Goal: Task Accomplishment & Management: Manage account settings

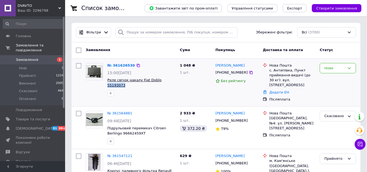
copy span "55193073"
drag, startPoint x: 172, startPoint y: 82, endPoint x: 156, endPoint y: 79, distance: 16.1
click at [156, 79] on span "Реле свічок накалу Fiat Doblo 55193073" at bounding box center [141, 83] width 68 height 10
copy span "55193073"
click at [118, 66] on link "№ 361626530" at bounding box center [121, 65] width 28 height 4
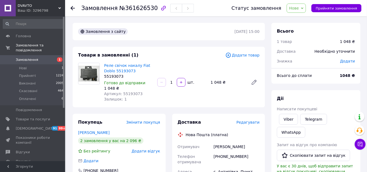
click at [305, 9] on span "Нове" at bounding box center [296, 8] width 19 height 9
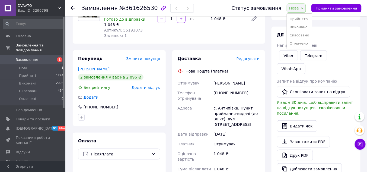
scroll to position [65, 0]
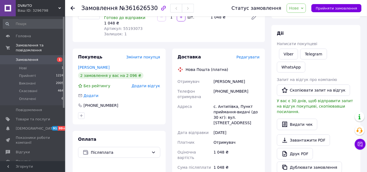
click at [228, 91] on div "[PHONE_NUMBER]" at bounding box center [237, 93] width 48 height 15
copy div "[PHONE_NUMBER]"
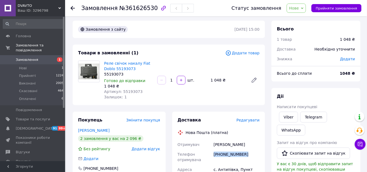
scroll to position [0, 0]
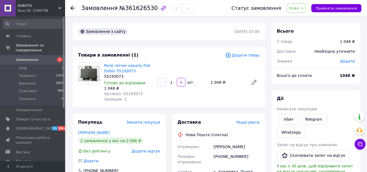
click at [113, 76] on div "55193073" at bounding box center [128, 76] width 49 height 5
copy div "55193073"
click at [299, 9] on span "Нове" at bounding box center [294, 8] width 10 height 4
click at [303, 34] on li "Скасовано" at bounding box center [299, 35] width 25 height 8
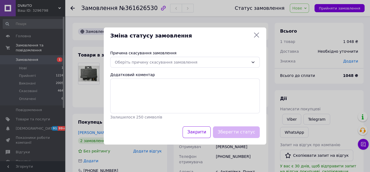
click at [257, 33] on icon at bounding box center [257, 35] width 7 height 7
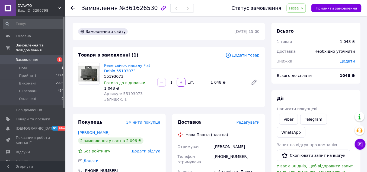
click at [160, 7] on icon "button" at bounding box center [163, 8] width 7 height 7
click at [73, 8] on use at bounding box center [73, 8] width 4 height 4
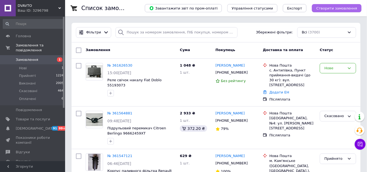
click at [343, 7] on span "Створити замовлення" at bounding box center [336, 8] width 41 height 4
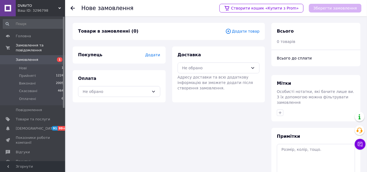
click at [259, 30] on span "Додати товар" at bounding box center [242, 31] width 34 height 6
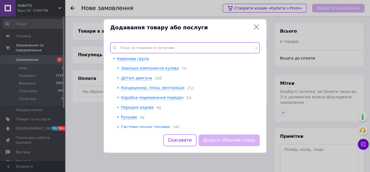
click at [135, 46] on input "text" at bounding box center [185, 47] width 150 height 11
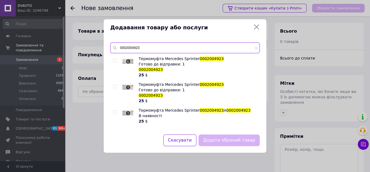
type input "0002004923"
click at [114, 62] on input "checkbox" at bounding box center [115, 61] width 4 height 4
checkbox input "true"
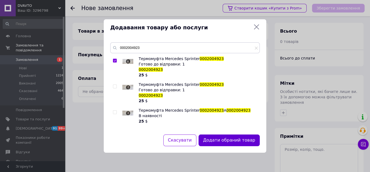
click at [228, 140] on button "Додати обраний товар" at bounding box center [229, 140] width 61 height 12
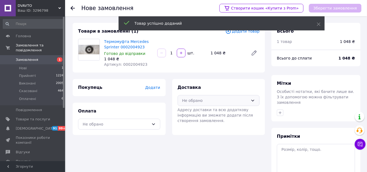
click at [204, 97] on div "Не обрано" at bounding box center [219, 100] width 82 height 11
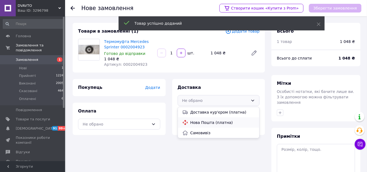
click at [199, 122] on span "Нова Пошта (платна)" at bounding box center [222, 122] width 65 height 5
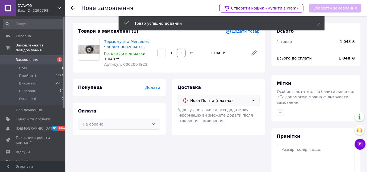
click at [139, 126] on div "Не обрано" at bounding box center [116, 124] width 66 height 6
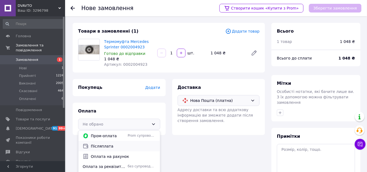
click at [114, 148] on span "Післяплата" at bounding box center [123, 145] width 65 height 5
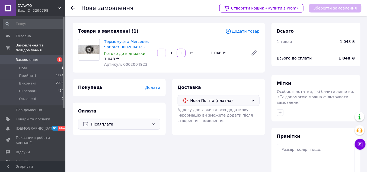
click at [155, 89] on span "Додати" at bounding box center [152, 87] width 15 height 4
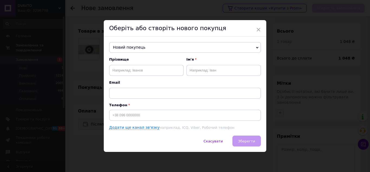
click at [153, 41] on div "Новий покупець Новий покупець Прізвище Ім'я Email Телефон Додати ще канал зв'яз…" at bounding box center [185, 86] width 163 height 99
click at [148, 47] on span "Новий покупець" at bounding box center [185, 47] width 152 height 11
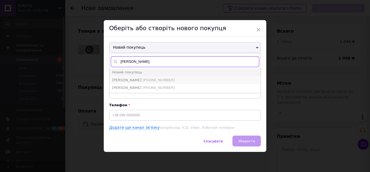
type input "[PERSON_NAME]"
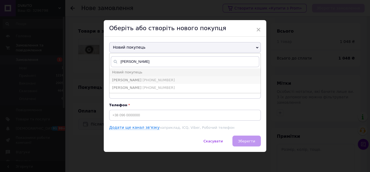
click at [135, 80] on span "[PERSON_NAME]" at bounding box center [126, 80] width 29 height 4
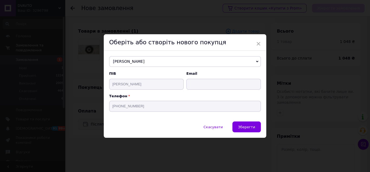
type input "[PERSON_NAME]"
type input "[PHONE_NUMBER]"
click at [253, 125] on span "Зберегти" at bounding box center [246, 127] width 17 height 4
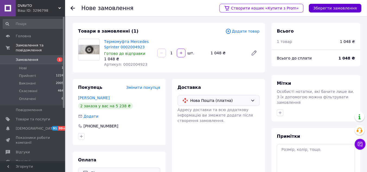
click at [330, 10] on button "Зберегти замовлення" at bounding box center [335, 8] width 53 height 9
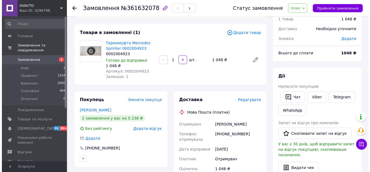
scroll to position [22, 0]
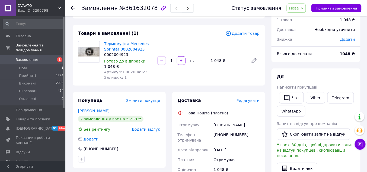
click at [252, 101] on span "Редагувати" at bounding box center [248, 100] width 23 height 4
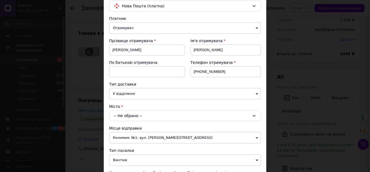
scroll to position [65, 0]
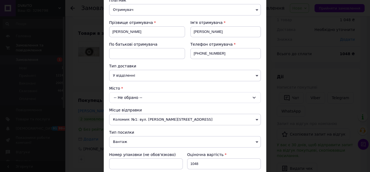
click at [123, 101] on div "Платник Отримувач Відправник Прізвище отримувача [PERSON_NAME] Ім'я отримувача …" at bounding box center [185, 145] width 152 height 294
click at [120, 96] on div "-- Не обрано --" at bounding box center [185, 97] width 152 height 11
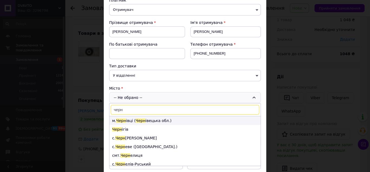
type input "черн"
click at [126, 117] on li "м. [GEOGRAPHIC_DATA] івці ( [GEOGRAPHIC_DATA].)" at bounding box center [185, 120] width 151 height 9
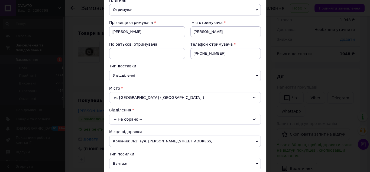
click at [126, 117] on div "-- Не обрано --" at bounding box center [185, 119] width 152 height 11
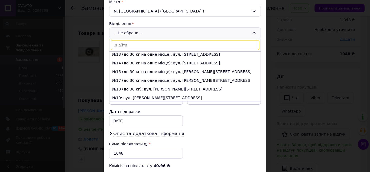
scroll to position [108, 0]
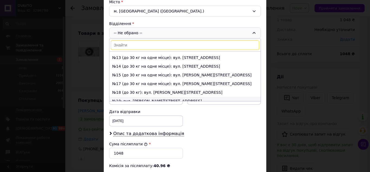
click at [133, 97] on li "№19: вул. [PERSON_NAME][STREET_ADDRESS]" at bounding box center [185, 101] width 151 height 9
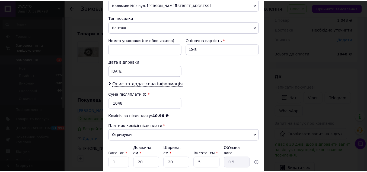
scroll to position [238, 0]
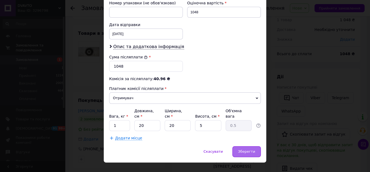
click at [245, 149] on span "Зберегти" at bounding box center [246, 151] width 17 height 4
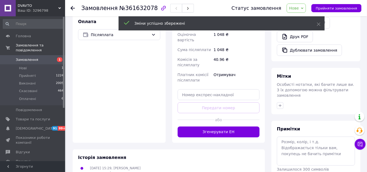
scroll to position [195, 0]
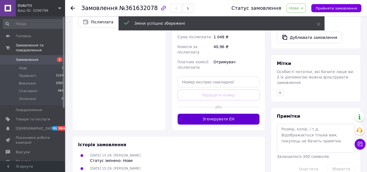
click at [227, 114] on button "Згенерувати ЕН" at bounding box center [219, 119] width 82 height 11
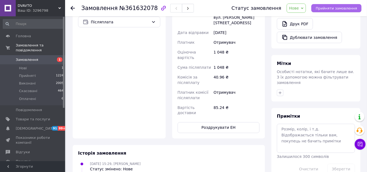
click at [334, 8] on span "Прийняти замовлення" at bounding box center [336, 8] width 41 height 4
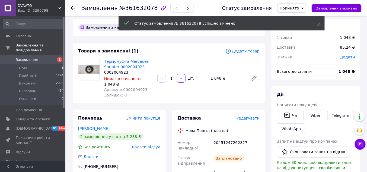
scroll to position [0, 0]
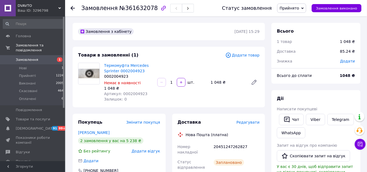
click at [126, 95] on span "Артикул: 0002004923" at bounding box center [125, 93] width 43 height 4
copy span "0002004923"
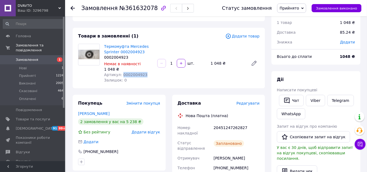
scroll to position [22, 0]
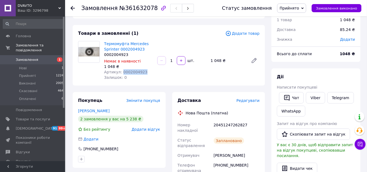
click at [40, 57] on span "Замовлення" at bounding box center [33, 59] width 34 height 5
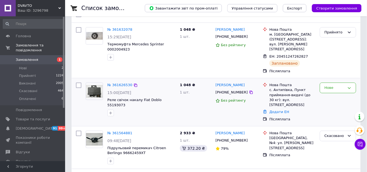
scroll to position [43, 0]
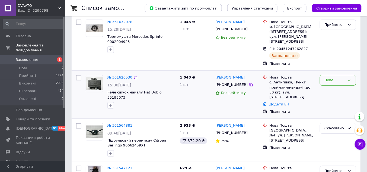
click at [339, 77] on div "Нове" at bounding box center [334, 80] width 21 height 6
click at [334, 106] on li "Скасовано" at bounding box center [338, 111] width 36 height 10
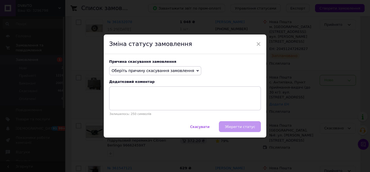
click at [164, 72] on span "Оберіть причину скасування замовлення" at bounding box center [153, 70] width 83 height 4
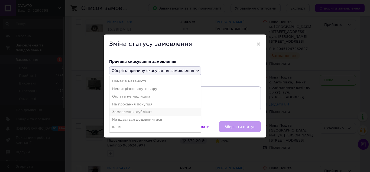
click at [135, 111] on li "Замовлення-дублікат" at bounding box center [156, 112] width 92 height 8
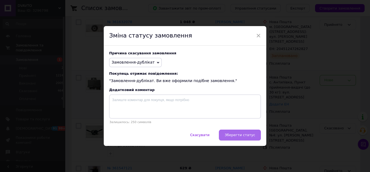
click at [247, 136] on span "Зберегти статус" at bounding box center [240, 135] width 31 height 4
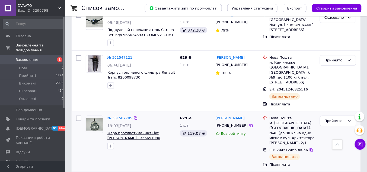
scroll to position [152, 0]
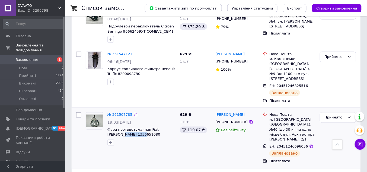
copy span "1356651080"
drag, startPoint x: 133, startPoint y: 121, endPoint x: 105, endPoint y: 120, distance: 27.4
click at [105, 120] on div "№ 361507785 19:03[DATE] Фара противотуманная Fiat [PERSON_NAME] 1356651080" at bounding box center [141, 129] width 72 height 38
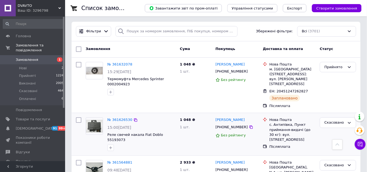
scroll to position [0, 0]
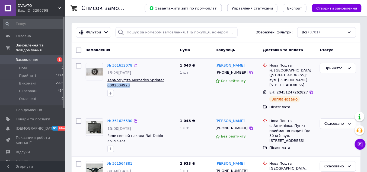
copy span "0002004923"
drag, startPoint x: 126, startPoint y: 85, endPoint x: 107, endPoint y: 86, distance: 19.0
click at [107, 86] on span "Термомуфта Mercedes Sprinter 0002004923" at bounding box center [141, 83] width 68 height 10
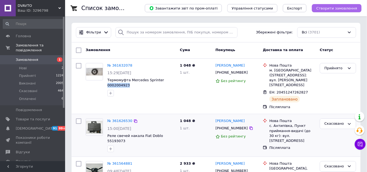
click at [345, 8] on span "Створити замовлення" at bounding box center [336, 8] width 41 height 4
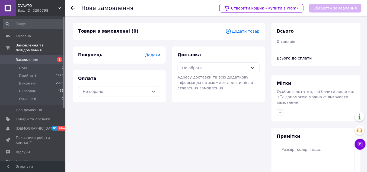
click at [246, 31] on span "Додати товар" at bounding box center [242, 31] width 34 height 6
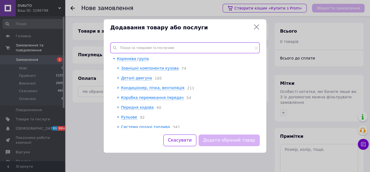
click at [138, 50] on input "text" at bounding box center [185, 47] width 150 height 11
paste input "6E5T15607CA"
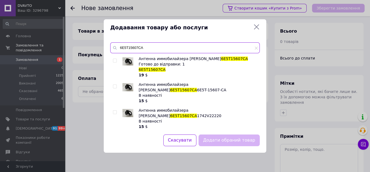
type input "6E5T15607CA"
click at [115, 60] on input "checkbox" at bounding box center [115, 61] width 4 height 4
checkbox input "true"
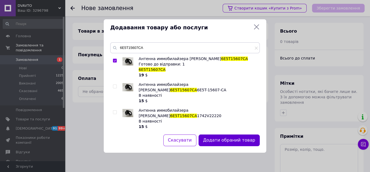
click at [228, 139] on button "Додати обраний товар" at bounding box center [229, 140] width 61 height 12
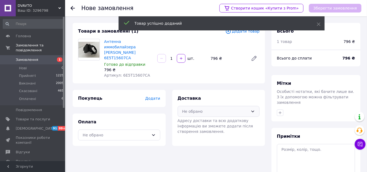
click at [209, 108] on div "Не обрано" at bounding box center [215, 111] width 66 height 6
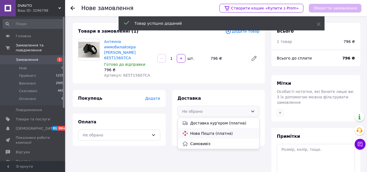
click at [194, 130] on span "Нова Пошта (платна)" at bounding box center [222, 132] width 65 height 5
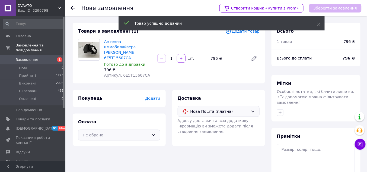
click at [149, 129] on div "Не обрано" at bounding box center [119, 134] width 82 height 11
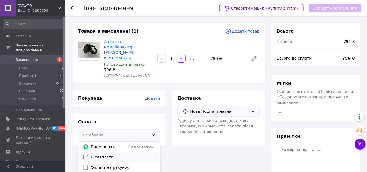
click at [104, 154] on span "Післяплата" at bounding box center [123, 156] width 65 height 5
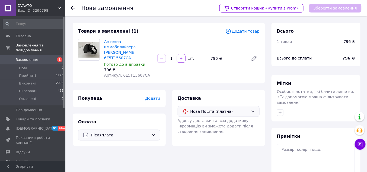
click at [157, 96] on span "Додати" at bounding box center [152, 98] width 15 height 4
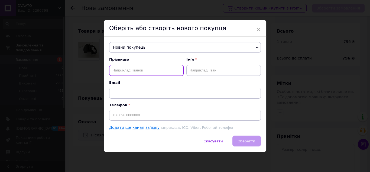
click at [149, 71] on input "text" at bounding box center [146, 70] width 75 height 11
paste input "[PERSON_NAME]"
type input "[PERSON_NAME]"
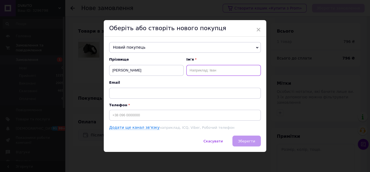
type input "2"
paste input "[PERSON_NAME]"
type input "[PERSON_NAME]"
paste input "[PHONE_NUMBER]"
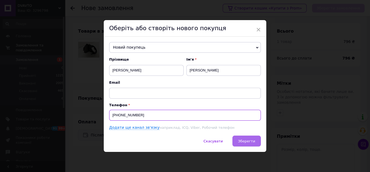
type input "[PHONE_NUMBER]"
click at [246, 143] on span "Зберегти" at bounding box center [246, 141] width 17 height 4
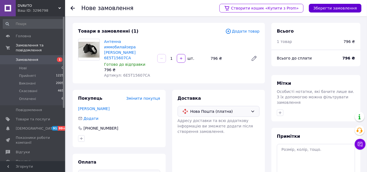
click at [323, 10] on button "Зберегти замовлення" at bounding box center [335, 8] width 53 height 9
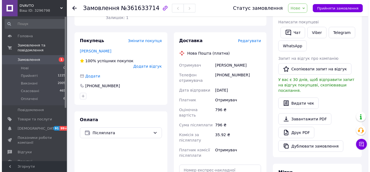
scroll to position [43, 0]
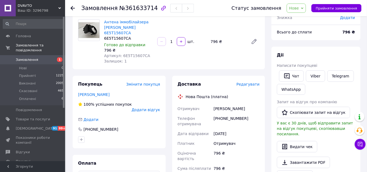
click at [254, 82] on span "Редагувати" at bounding box center [248, 84] width 23 height 4
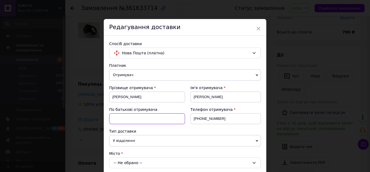
click at [120, 119] on input at bounding box center [147, 118] width 76 height 11
type input "[PERSON_NAME]"
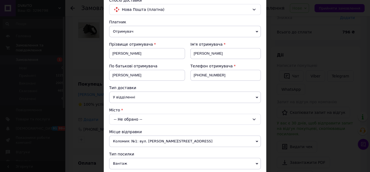
click at [130, 120] on div "-- Не обрано --" at bounding box center [185, 119] width 152 height 11
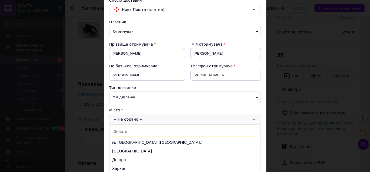
paste input "Обухів"
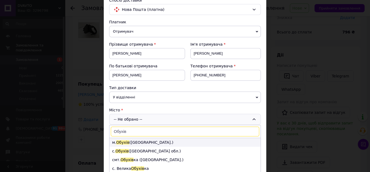
type input "Обухів"
click at [123, 140] on span "Обухів" at bounding box center [122, 142] width 13 height 4
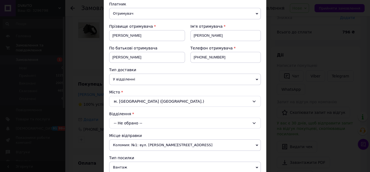
scroll to position [65, 0]
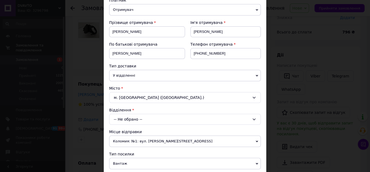
click at [143, 114] on div "-- Не обрано --" at bounding box center [185, 119] width 152 height 11
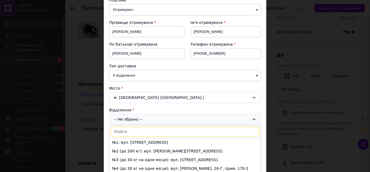
click at [136, 138] on li "№1: вул. [STREET_ADDRESS]" at bounding box center [185, 142] width 151 height 9
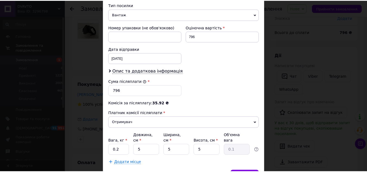
scroll to position [238, 0]
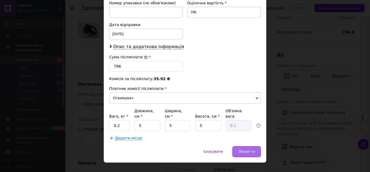
click at [243, 149] on span "Зберегти" at bounding box center [246, 151] width 17 height 4
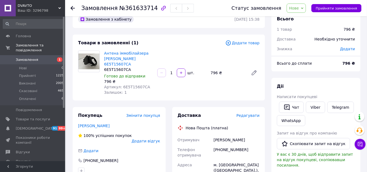
scroll to position [0, 0]
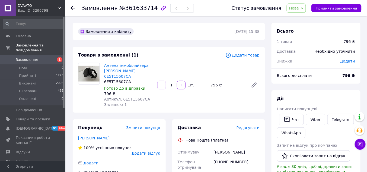
click at [349, 63] on span "Додати" at bounding box center [347, 61] width 15 height 4
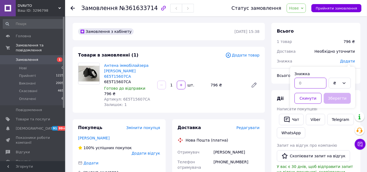
click at [309, 86] on input "text" at bounding box center [311, 83] width 32 height 11
type input "211"
click at [333, 99] on button "Зберегти" at bounding box center [337, 98] width 27 height 11
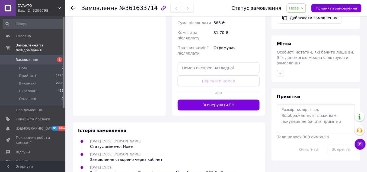
scroll to position [217, 0]
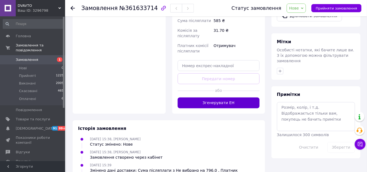
click at [227, 97] on button "Згенерувати ЕН" at bounding box center [219, 102] width 82 height 11
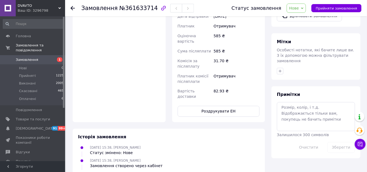
click at [341, 3] on div "Статус замовлення Нове Прийнято Виконано Скасовано Оплачено Прийняти замовлення" at bounding box center [291, 8] width 141 height 16
click at [337, 11] on button "Прийняти замовлення" at bounding box center [336, 8] width 50 height 8
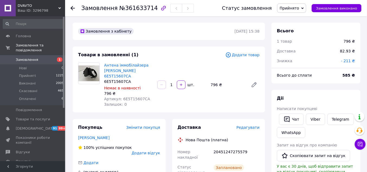
scroll to position [0, 0]
click at [128, 97] on span "Артикул: 6E5T15607CA" at bounding box center [127, 99] width 46 height 4
copy span "6E5T15607CA"
click at [226, 147] on div "20451247275579" at bounding box center [237, 154] width 48 height 15
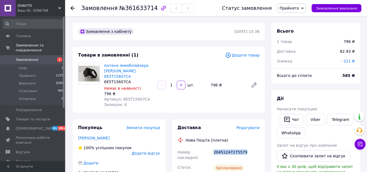
click at [226, 147] on div "20451247275579" at bounding box center [237, 154] width 48 height 15
copy div "20451247275579"
click at [20, 57] on span "Замовлення" at bounding box center [27, 59] width 23 height 5
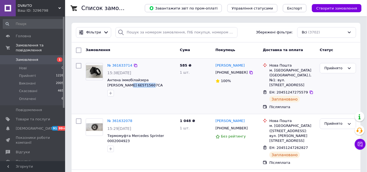
copy span "6E5T15607CA"
drag, startPoint x: 130, startPoint y: 86, endPoint x: 106, endPoint y: 85, distance: 23.9
click at [106, 85] on div "№ 361633714 15:38[DATE] Антена іммобілайзера [PERSON_NAME] 6E5T15607CA" at bounding box center [141, 80] width 72 height 38
